Goal: Task Accomplishment & Management: Use online tool/utility

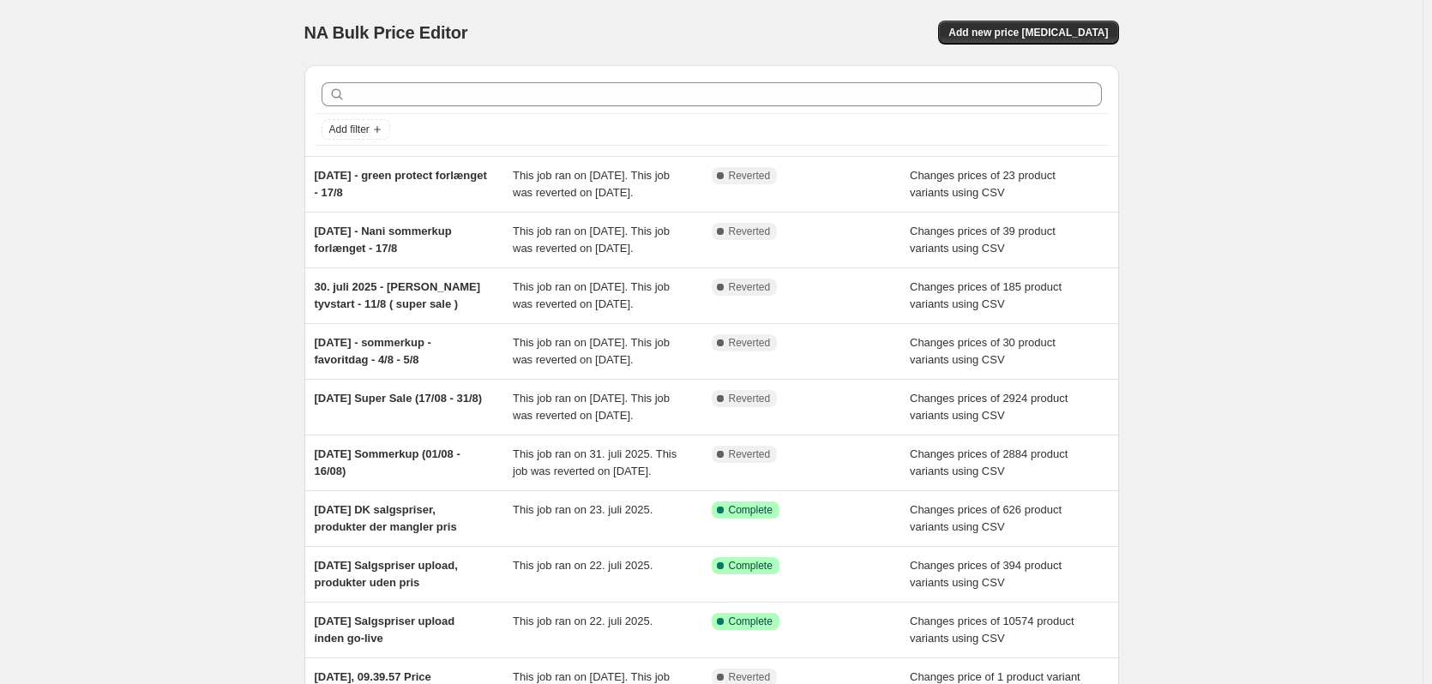
click at [1407, 672] on div "NA Bulk Price Editor. This page is ready NA Bulk Price Editor Add new price cha…" at bounding box center [711, 441] width 1423 height 883
click at [231, 343] on div "NA Bulk Price Editor. This page is ready NA Bulk Price Editor Add new price cha…" at bounding box center [711, 441] width 1423 height 883
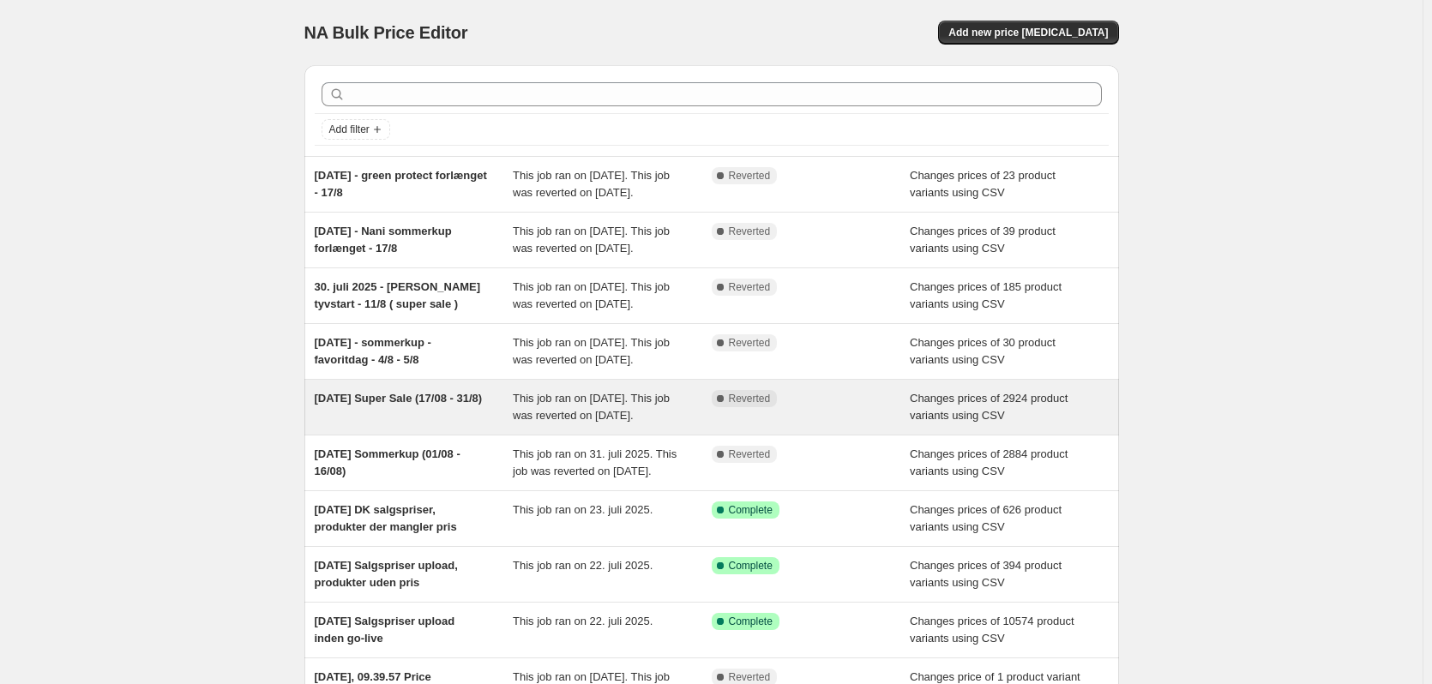
scroll to position [302, 0]
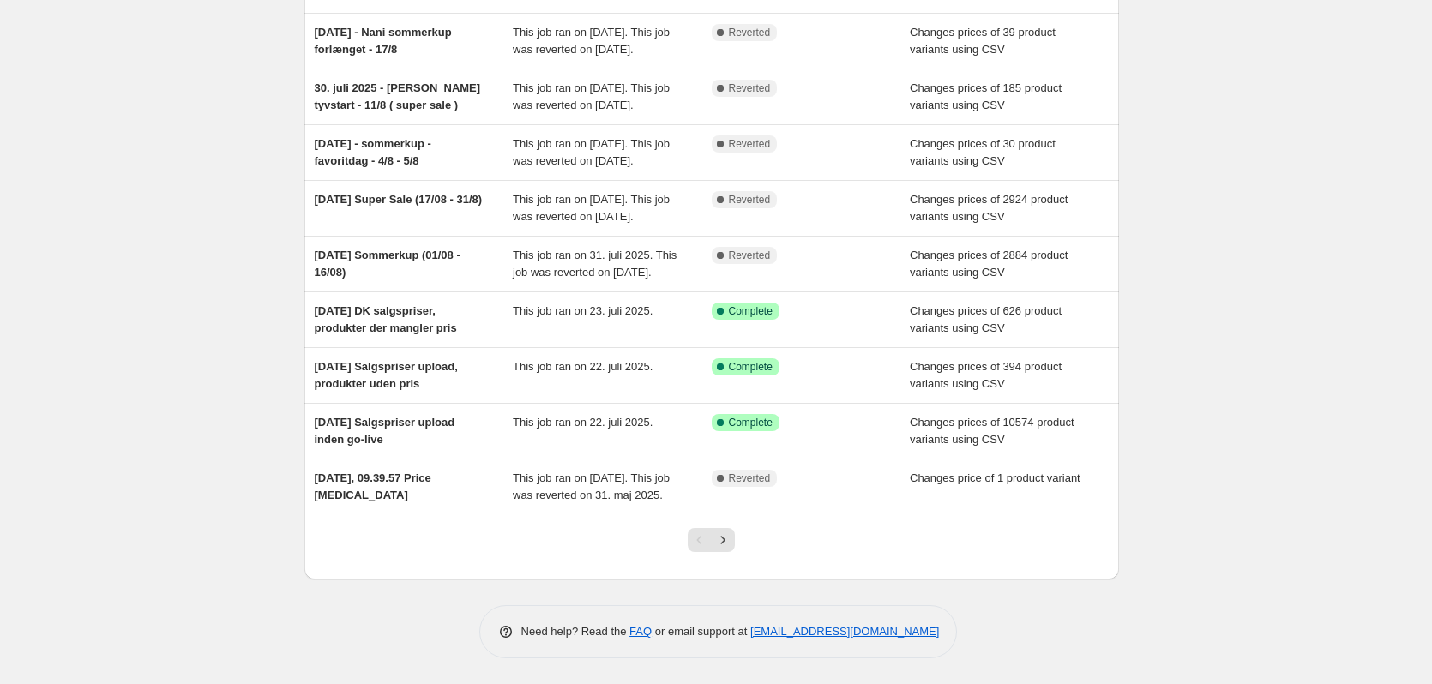
click at [731, 547] on icon "Next" at bounding box center [722, 540] width 17 height 17
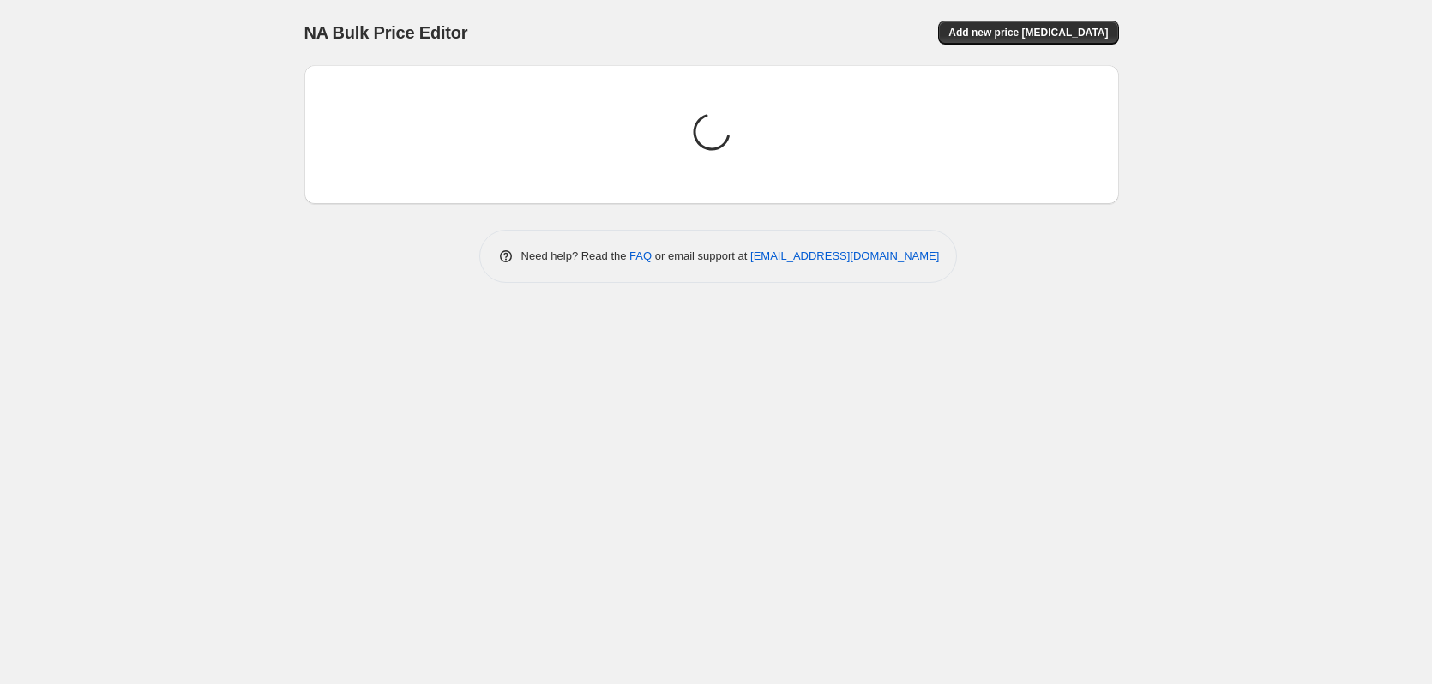
scroll to position [0, 0]
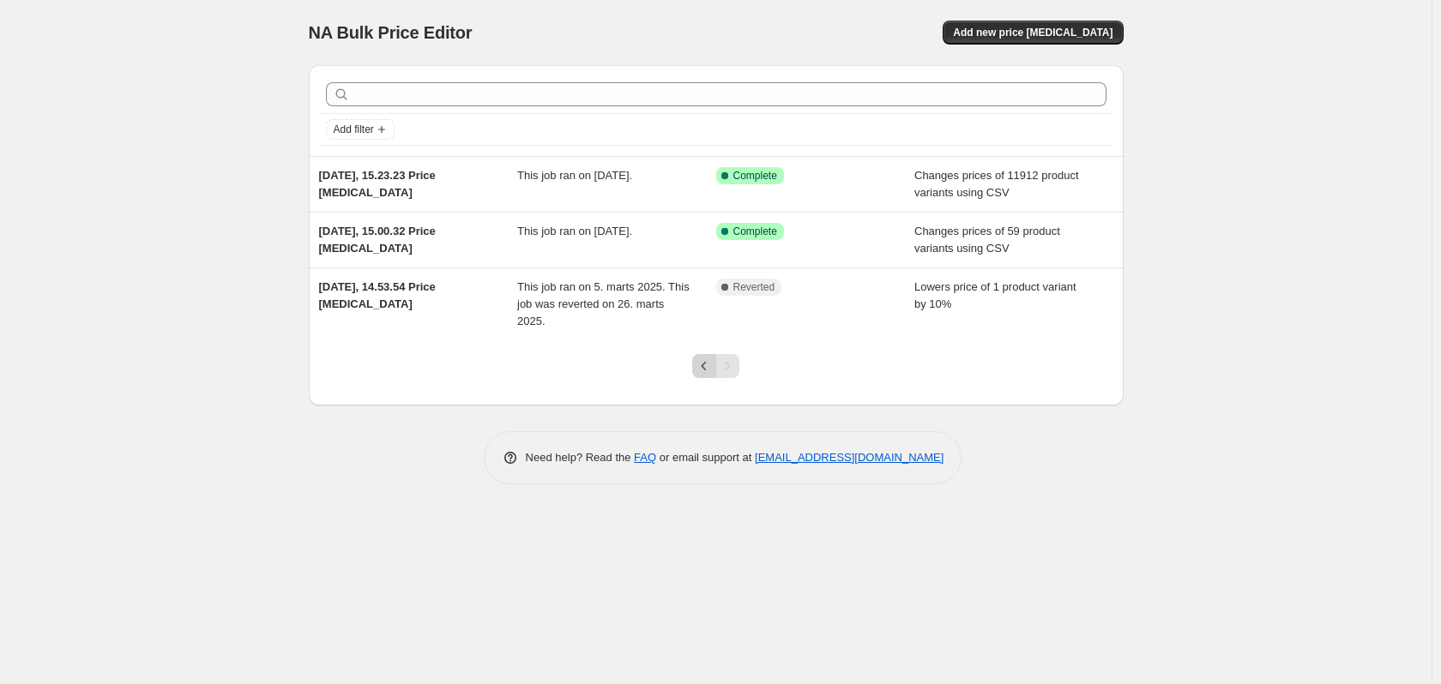
click at [711, 365] on icon "Previous" at bounding box center [703, 366] width 17 height 17
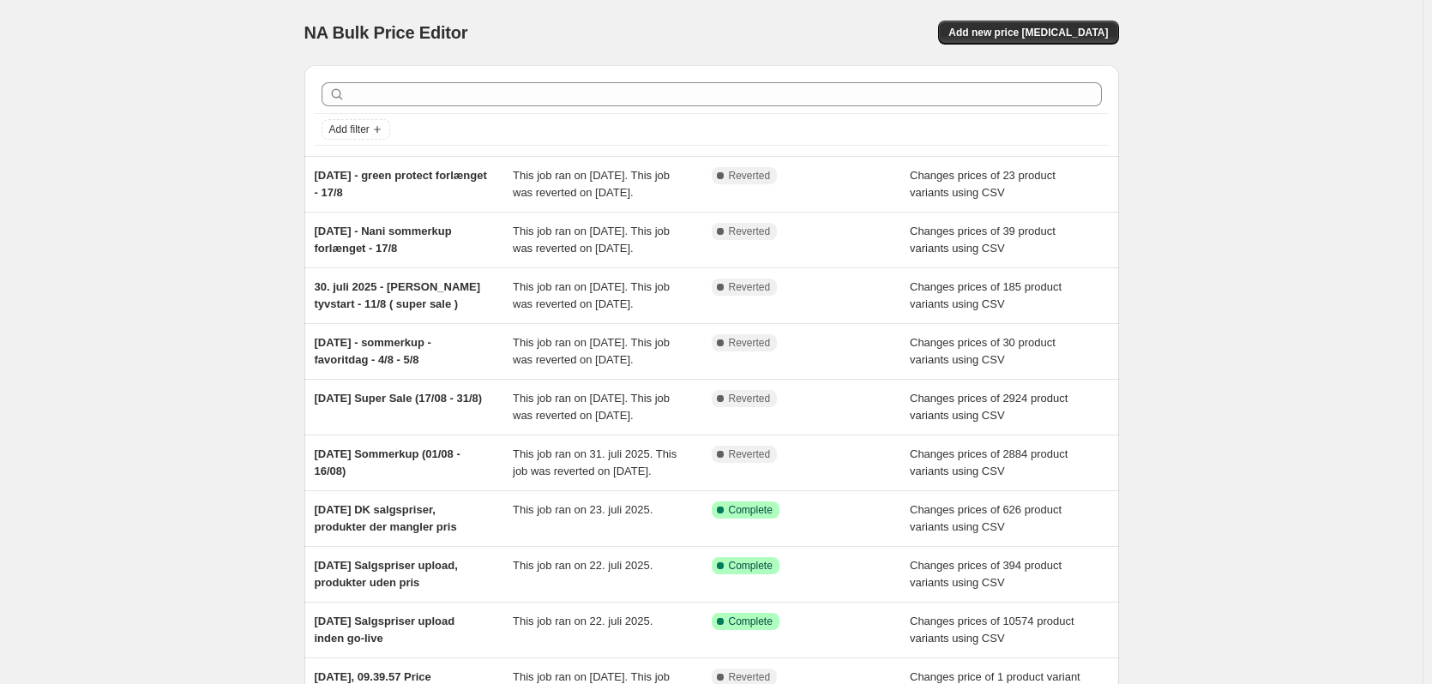
click at [1301, 281] on div "NA Bulk Price Editor. This page is ready NA Bulk Price Editor Add new price cha…" at bounding box center [711, 441] width 1423 height 883
click at [1310, 238] on div "NA Bulk Price Editor. This page is ready NA Bulk Price Editor Add new price cha…" at bounding box center [711, 441] width 1423 height 883
click at [1069, 29] on span "Add new price [MEDICAL_DATA]" at bounding box center [1028, 33] width 160 height 14
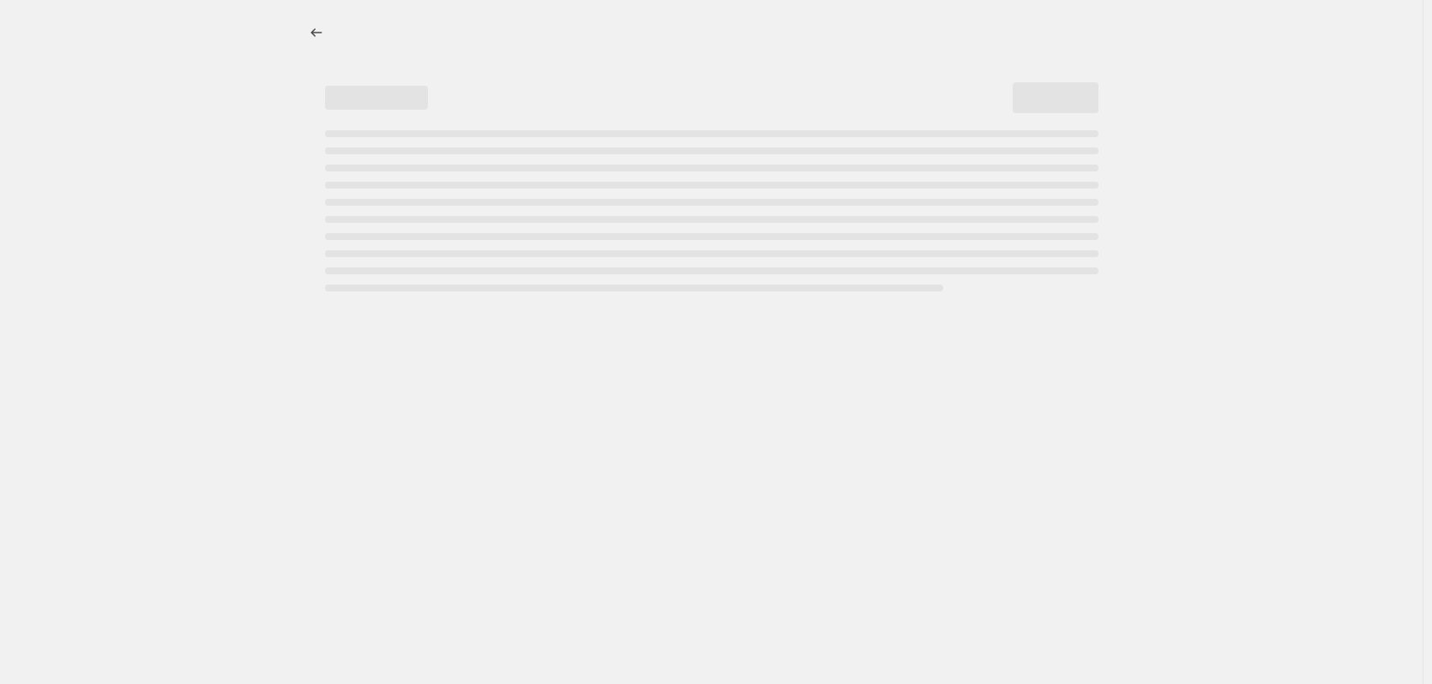
select select "percentage"
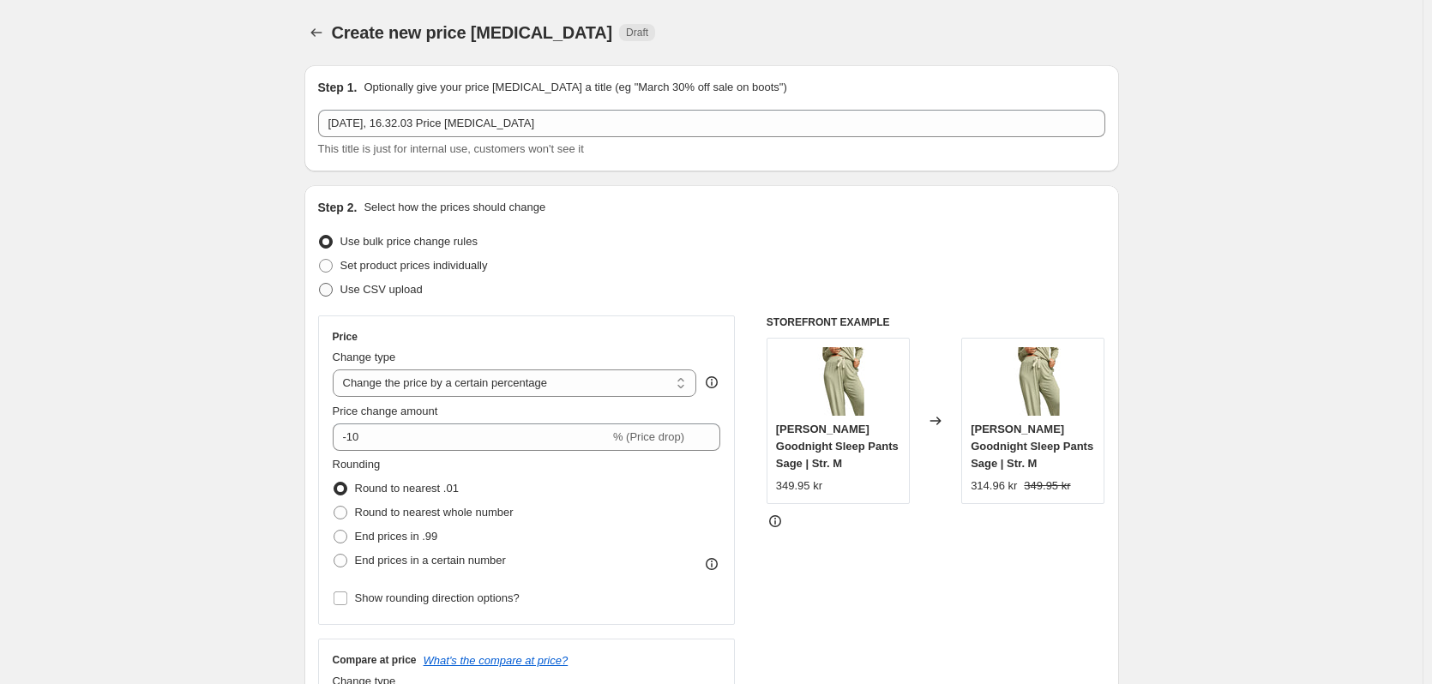
click at [378, 290] on span "Use CSV upload" at bounding box center [381, 289] width 82 height 13
click at [320, 284] on input "Use CSV upload" at bounding box center [319, 283] width 1 height 1
radio input "true"
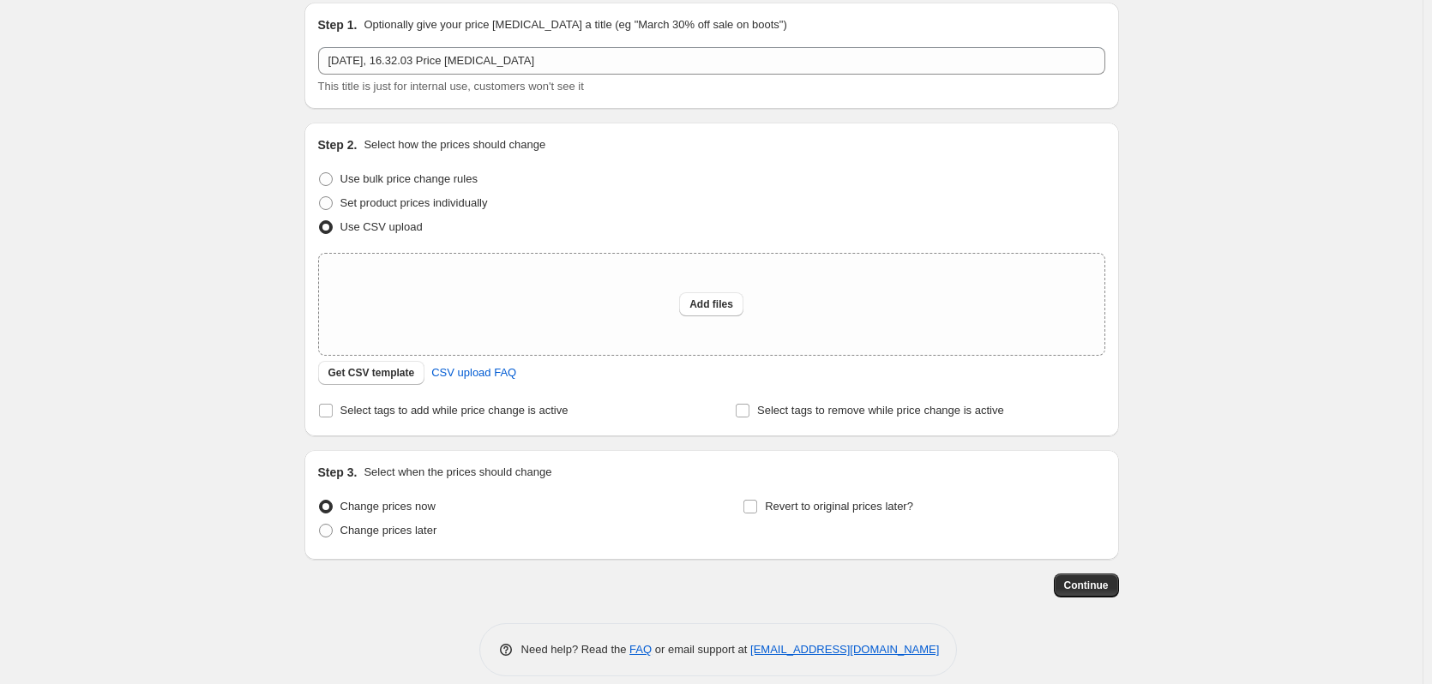
scroll to position [81, 0]
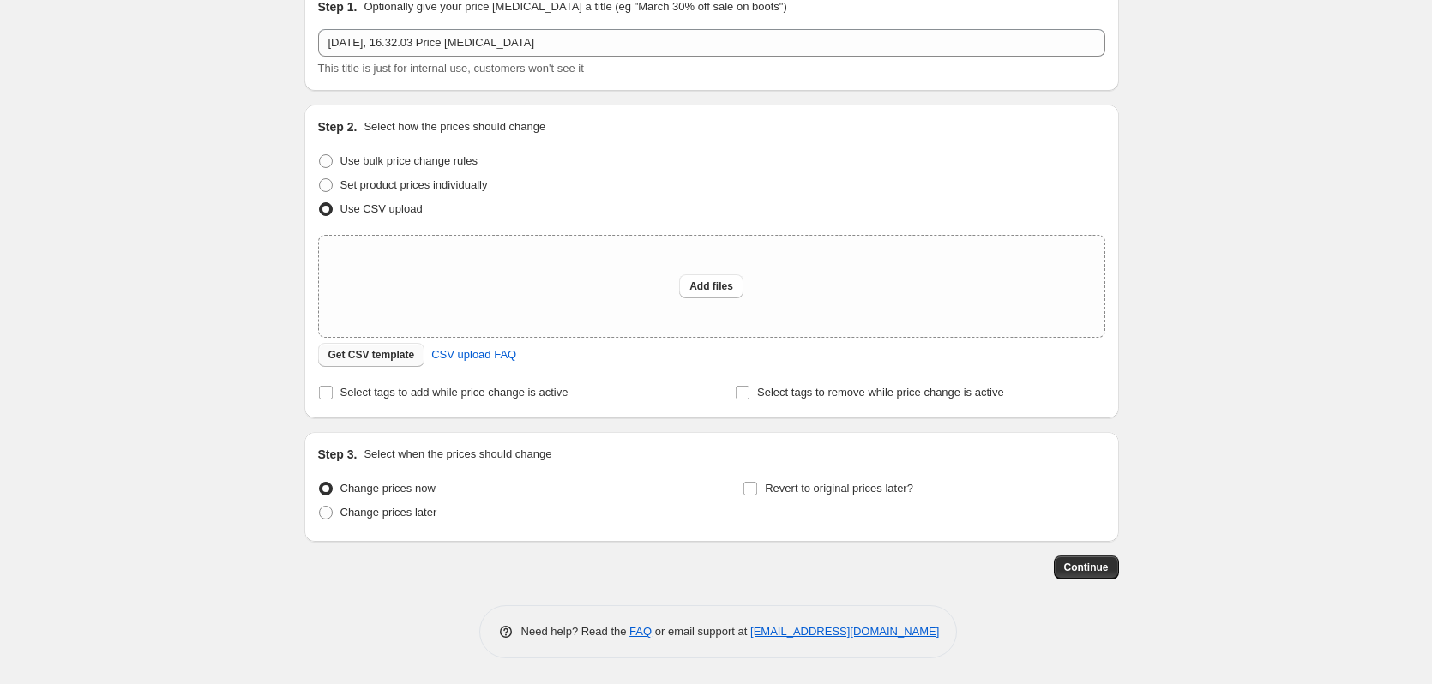
click at [396, 360] on span "Get CSV template" at bounding box center [371, 355] width 87 height 14
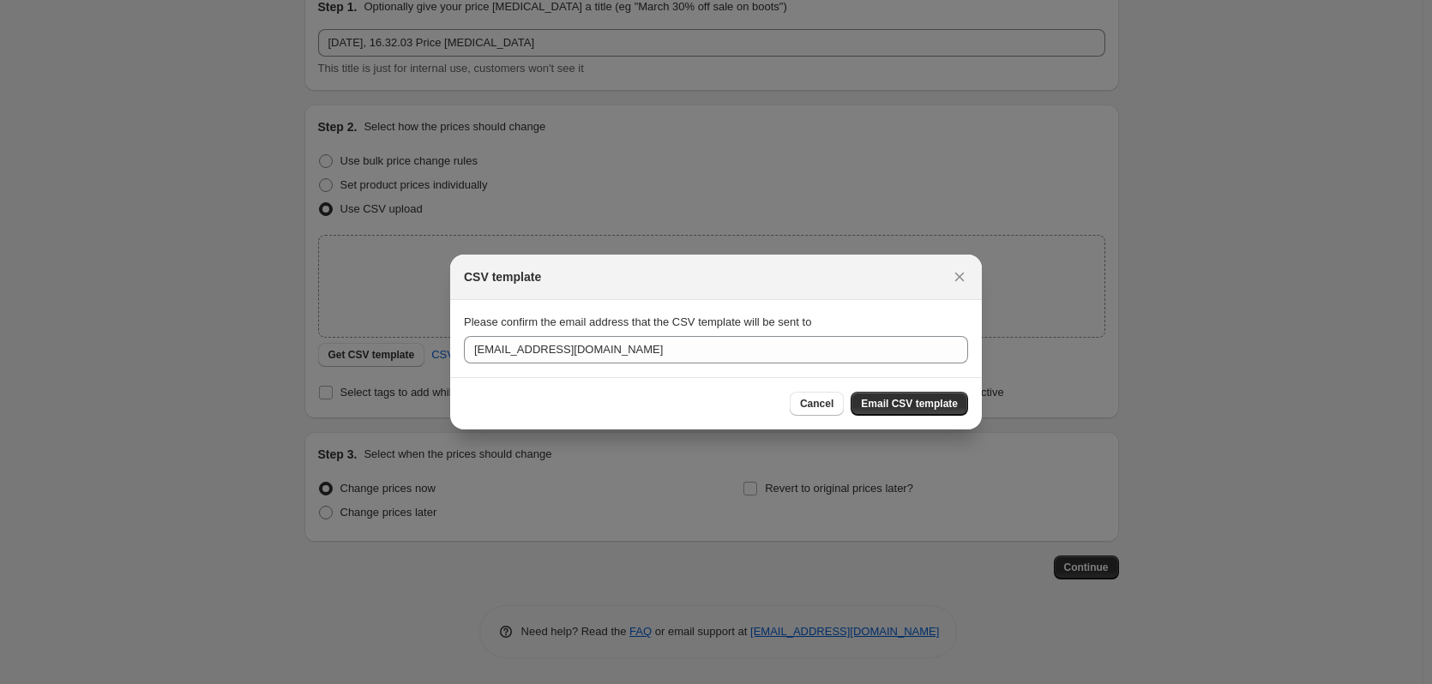
click at [926, 399] on span "Email CSV template" at bounding box center [909, 404] width 97 height 14
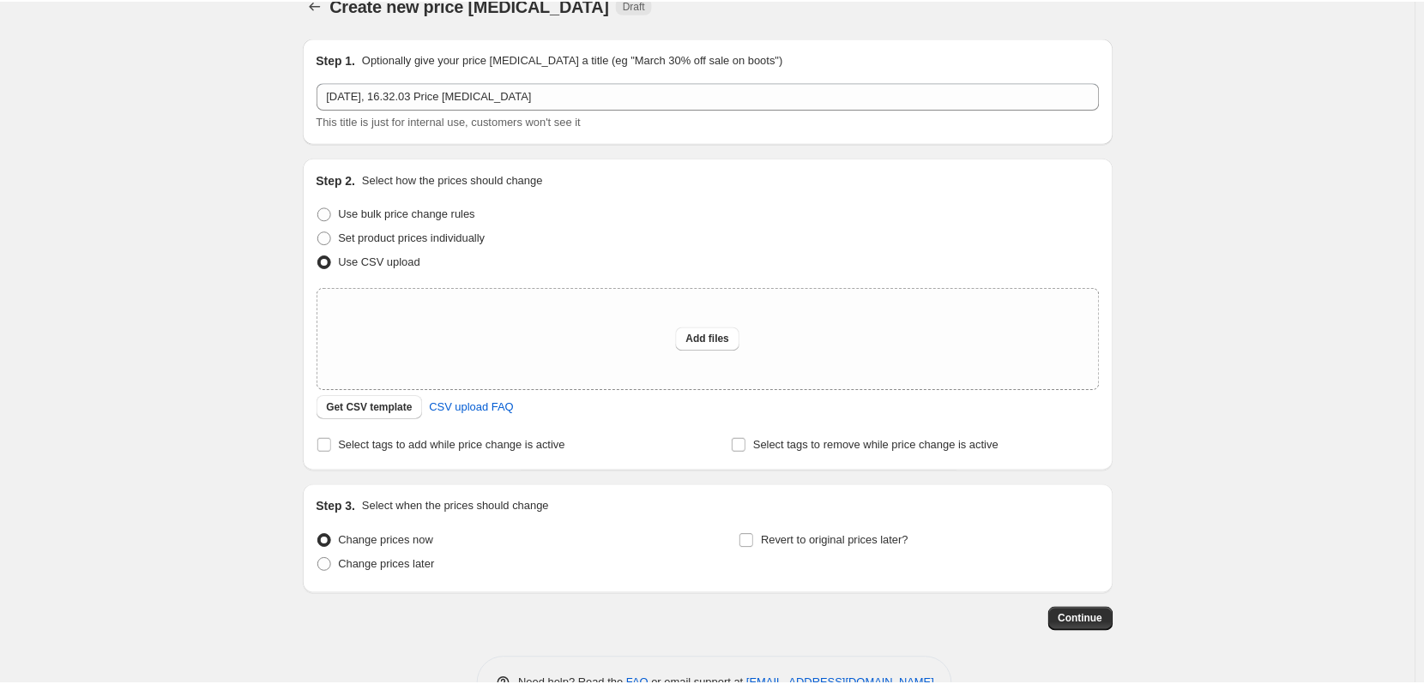
scroll to position [0, 0]
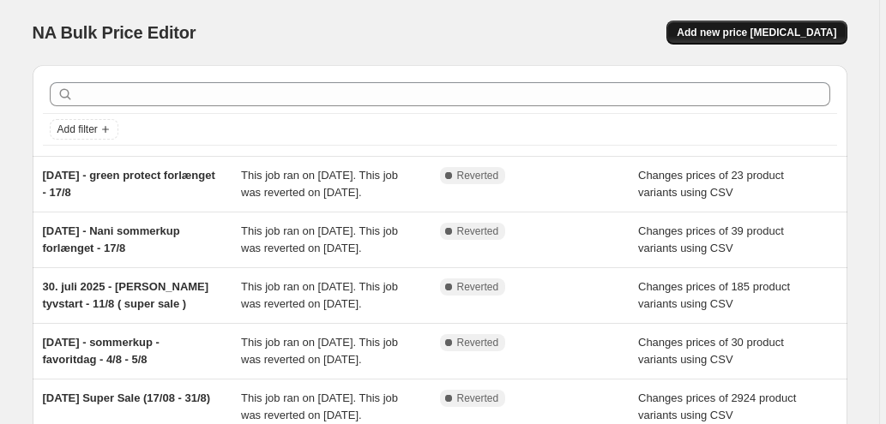
click at [765, 33] on span "Add new price [MEDICAL_DATA]" at bounding box center [757, 33] width 160 height 14
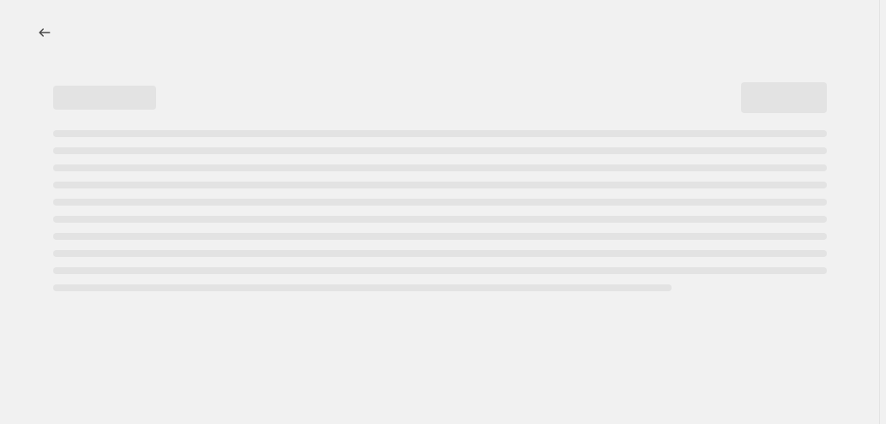
select select "percentage"
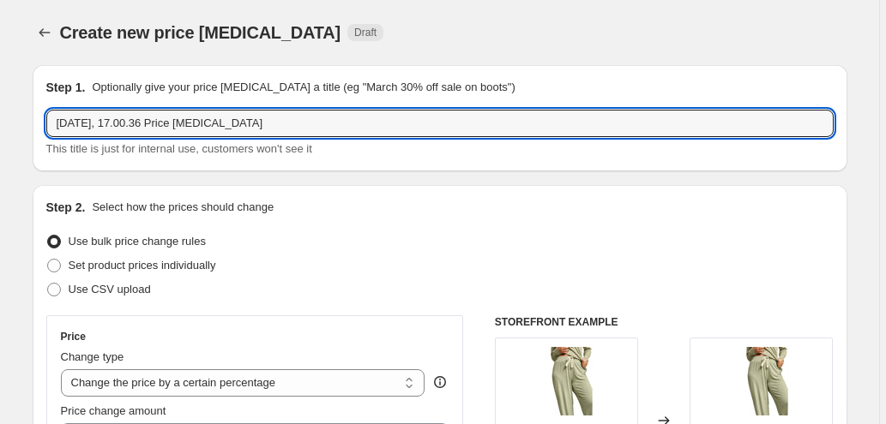
drag, startPoint x: 129, startPoint y: 122, endPoint x: 969, endPoint y: 94, distance: 840.0
click at [886, 94] on html "Home Settings Plans Skip to content Create new price [MEDICAL_DATA]. This page …" at bounding box center [443, 212] width 886 height 424
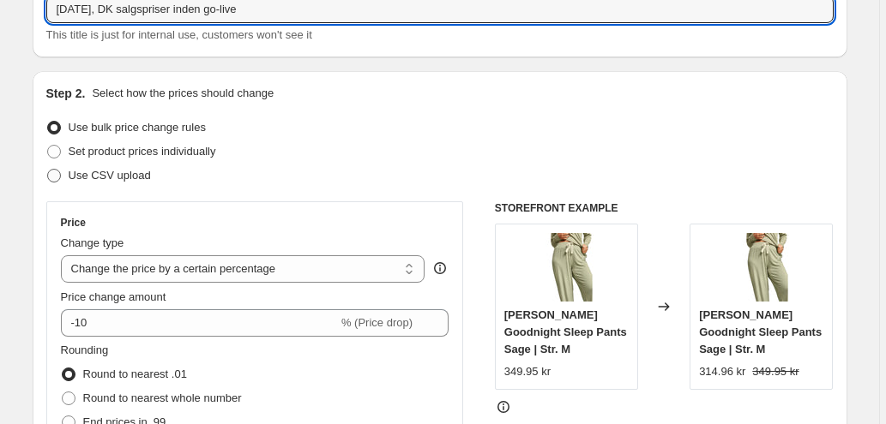
type input "[DATE], DK salgspriser inden go-live"
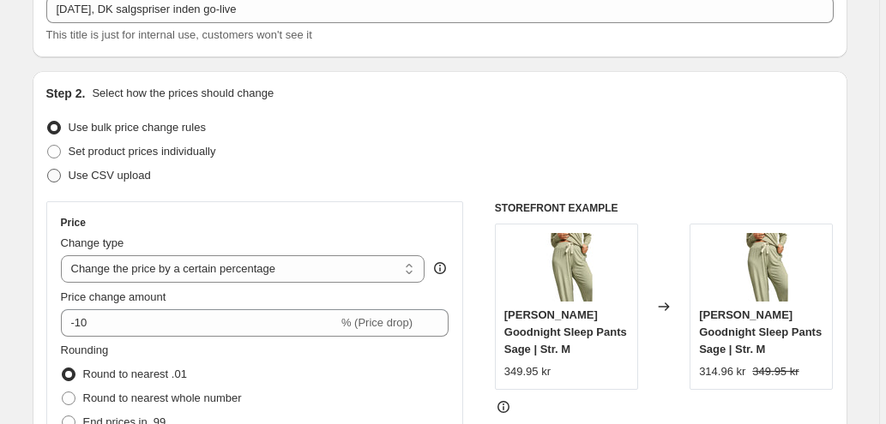
click at [125, 172] on span "Use CSV upload" at bounding box center [110, 175] width 82 height 13
click at [48, 170] on input "Use CSV upload" at bounding box center [47, 169] width 1 height 1
radio input "true"
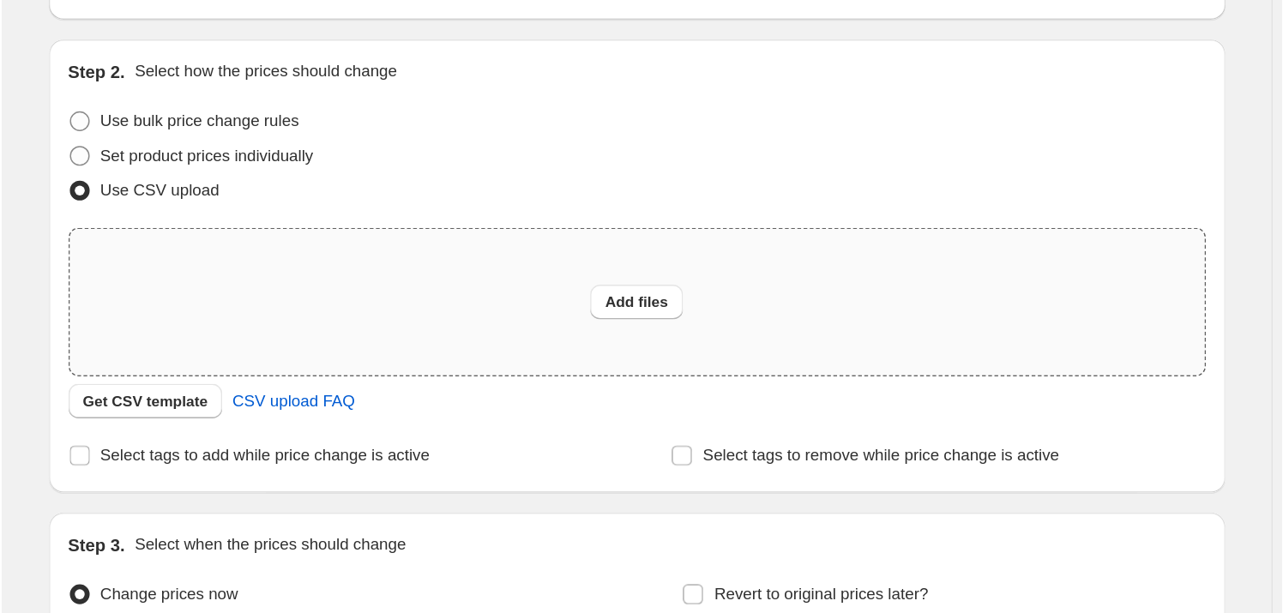
scroll to position [172, 0]
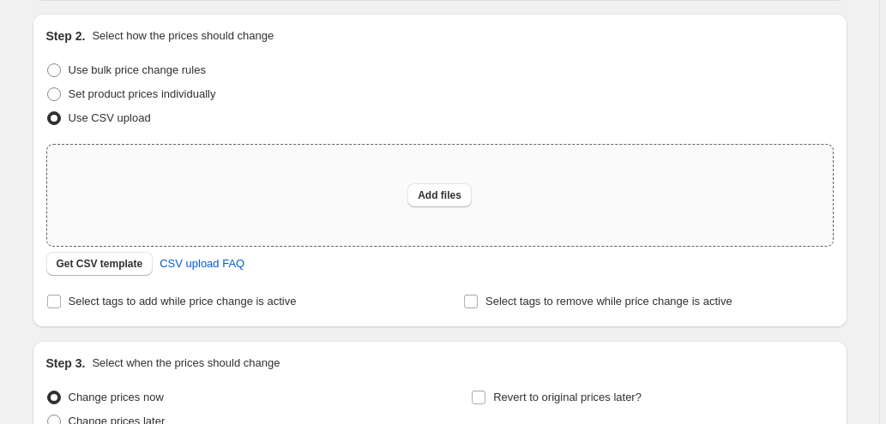
click at [442, 180] on div "Add files" at bounding box center [440, 195] width 786 height 101
type input "C:\fakepath\[PERSON_NAME] inden go-live.csv"
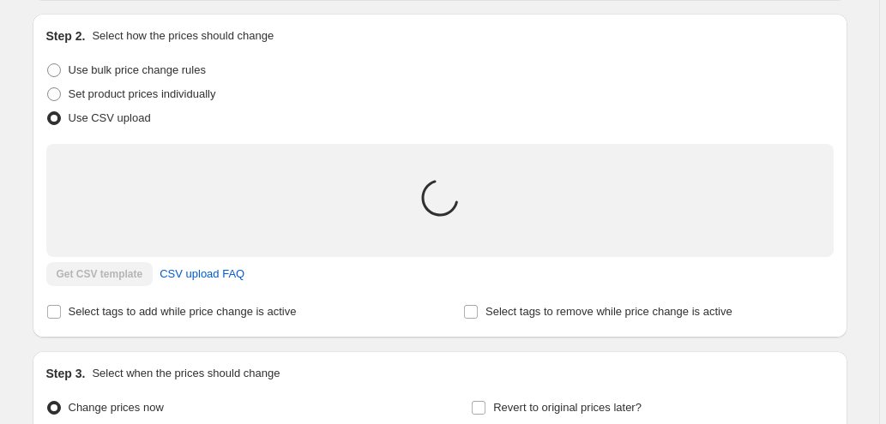
click at [281, 69] on div "Use bulk price change rules" at bounding box center [439, 70] width 787 height 24
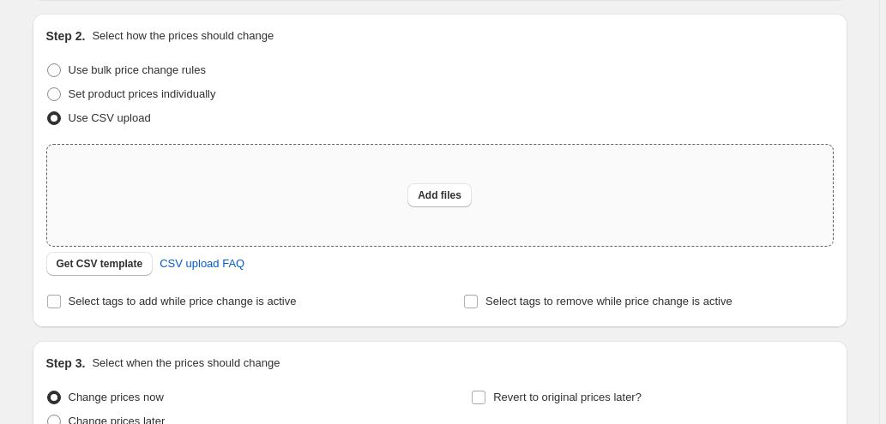
click at [836, 106] on div "Step 2. Select how the prices should change Use bulk price change rules Set pro…" at bounding box center [440, 171] width 815 height 314
click at [465, 179] on div "Add files" at bounding box center [440, 195] width 786 height 101
type input "C:\fakepath\[PERSON_NAME] inden go-live.csv"
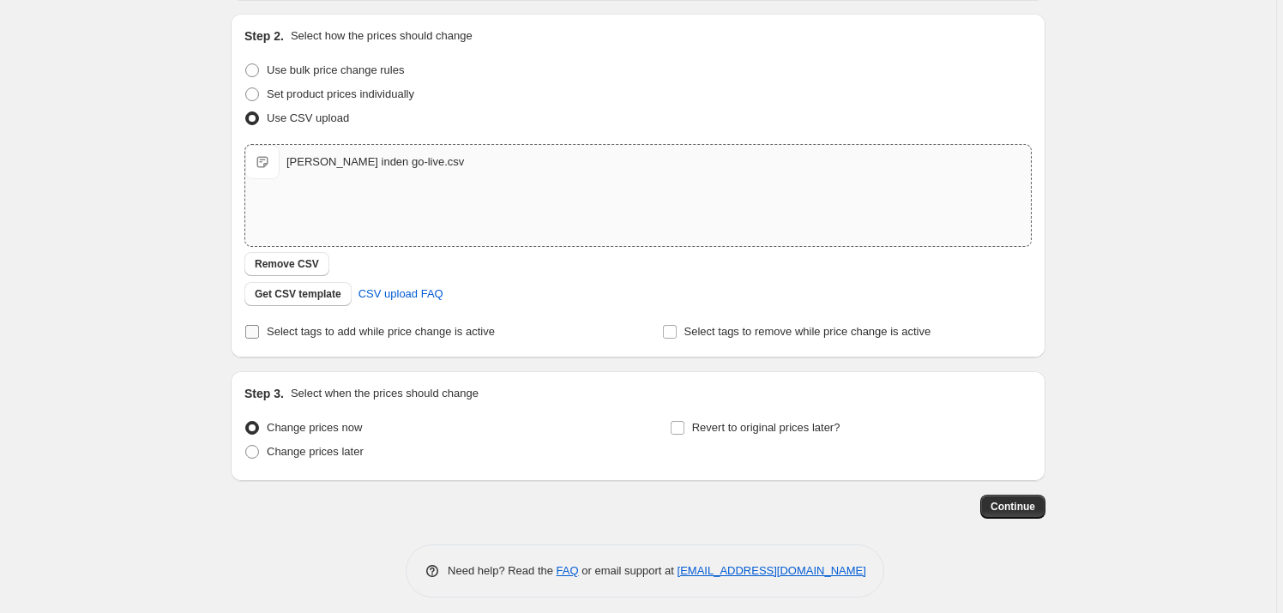
click at [322, 335] on span "Select tags to add while price change is active" at bounding box center [381, 331] width 228 height 13
click at [259, 335] on input "Select tags to add while price change is active" at bounding box center [252, 332] width 14 height 14
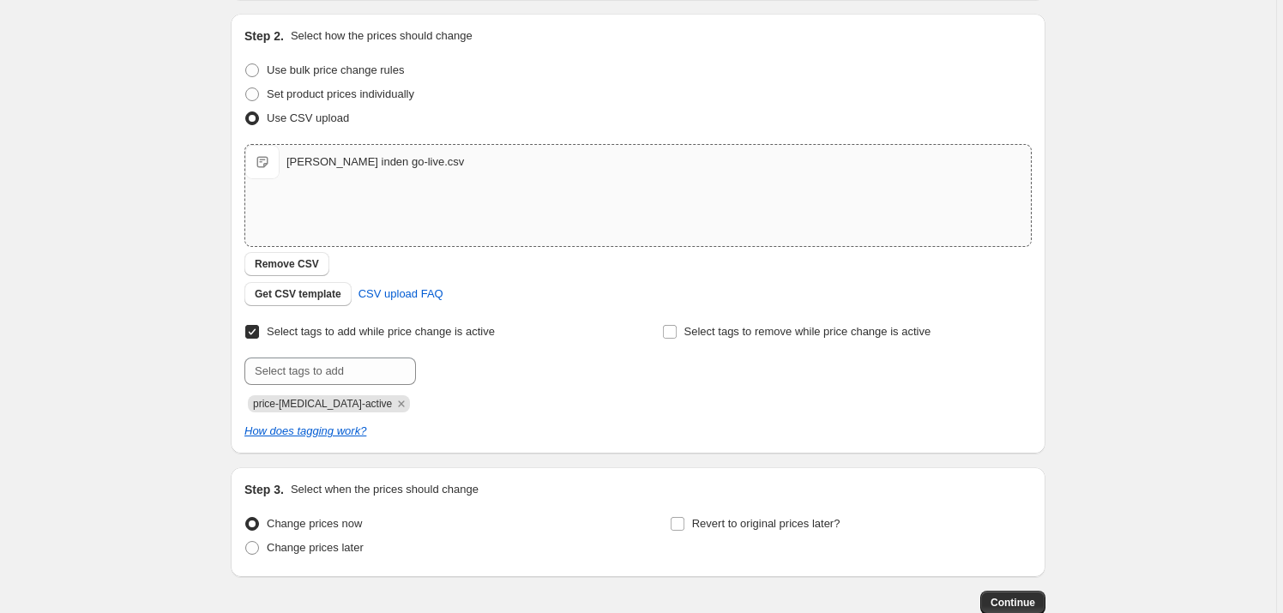
click at [323, 342] on label "Select tags to add while price change is active" at bounding box center [369, 332] width 250 height 24
click at [259, 339] on input "Select tags to add while price change is active" at bounding box center [252, 332] width 14 height 14
checkbox input "false"
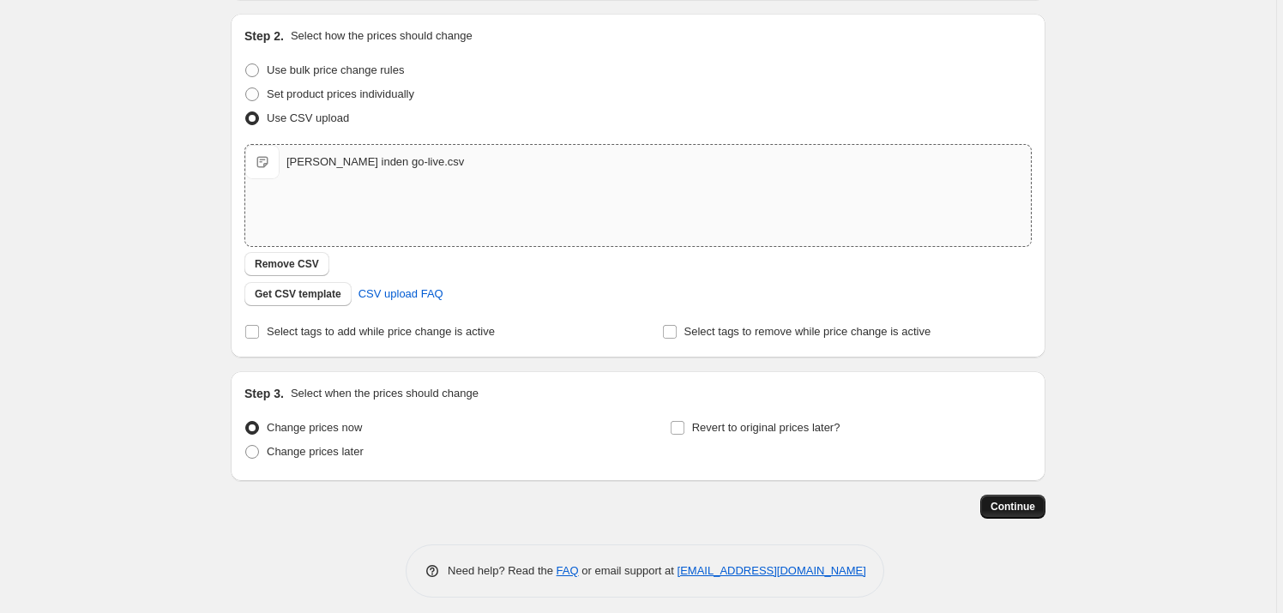
click at [891, 424] on span "Continue" at bounding box center [1012, 507] width 45 height 14
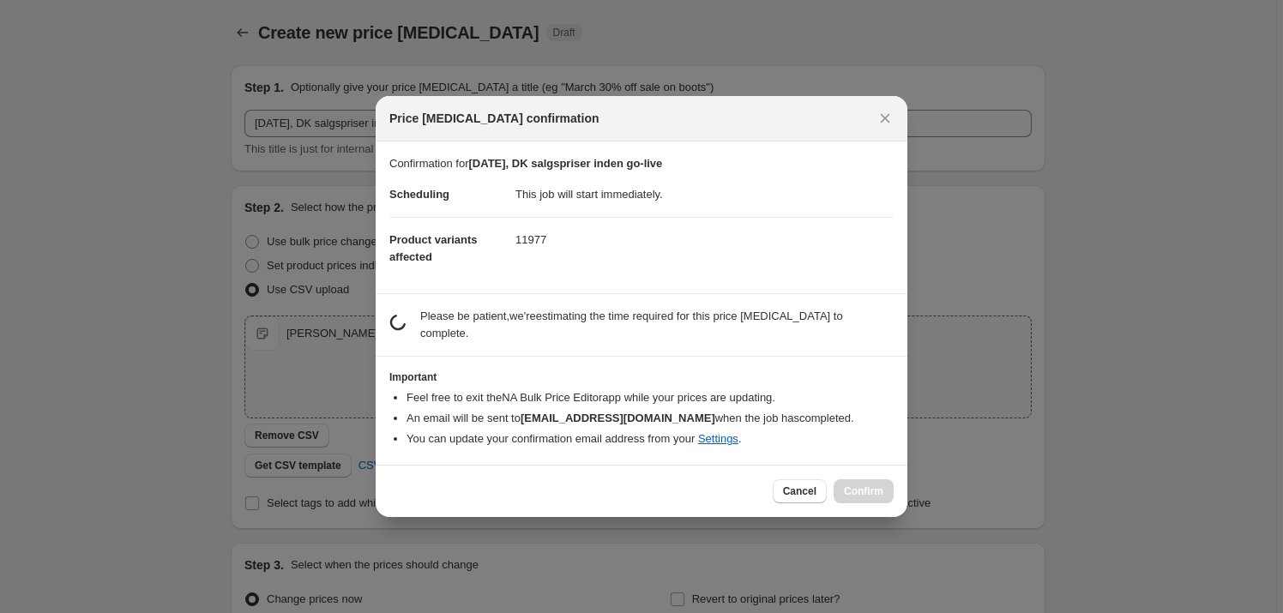
scroll to position [0, 0]
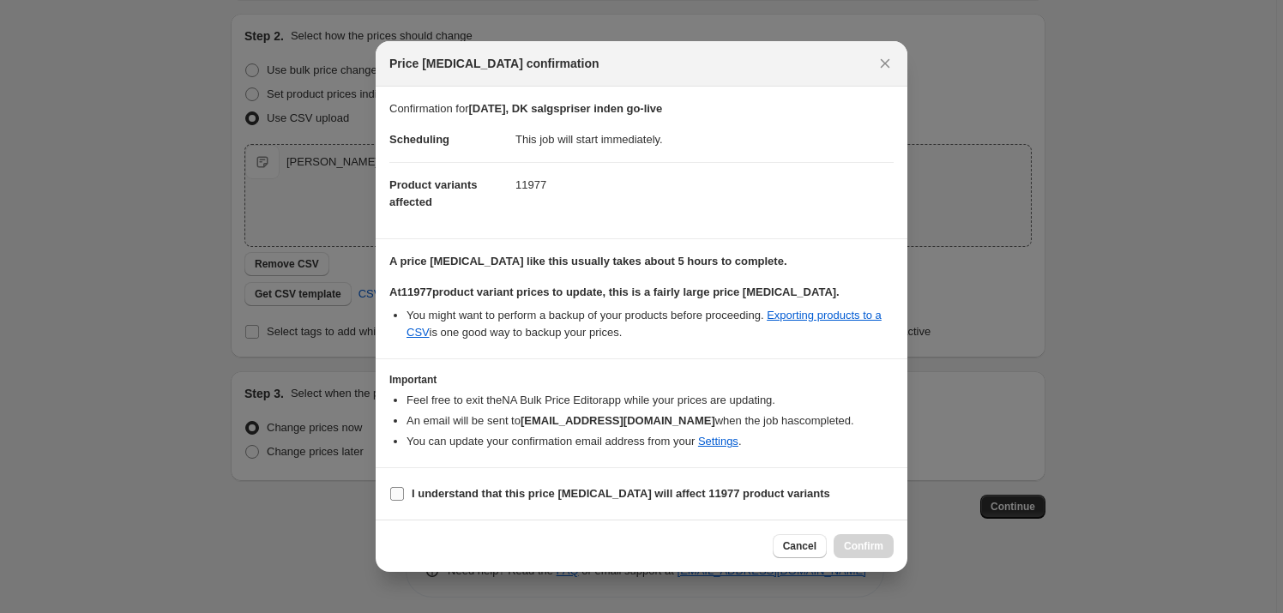
click at [554, 424] on b "I understand that this price [MEDICAL_DATA] will affect 11977 product variants" at bounding box center [621, 493] width 418 height 13
click at [404, 424] on input "I understand that this price [MEDICAL_DATA] will affect 11977 product variants" at bounding box center [397, 494] width 14 height 14
checkbox input "true"
click at [861, 424] on span "Confirm" at bounding box center [863, 546] width 39 height 14
